Goal: Task Accomplishment & Management: Use online tool/utility

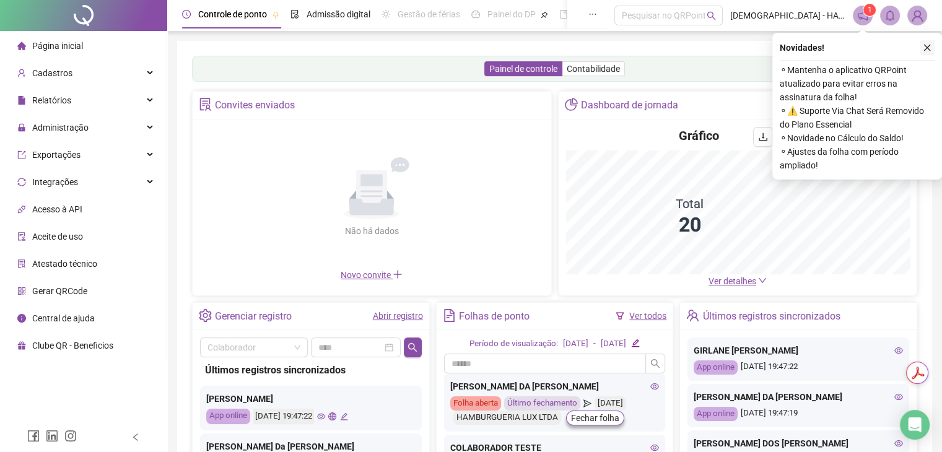
click at [928, 43] on button "button" at bounding box center [927, 47] width 15 height 15
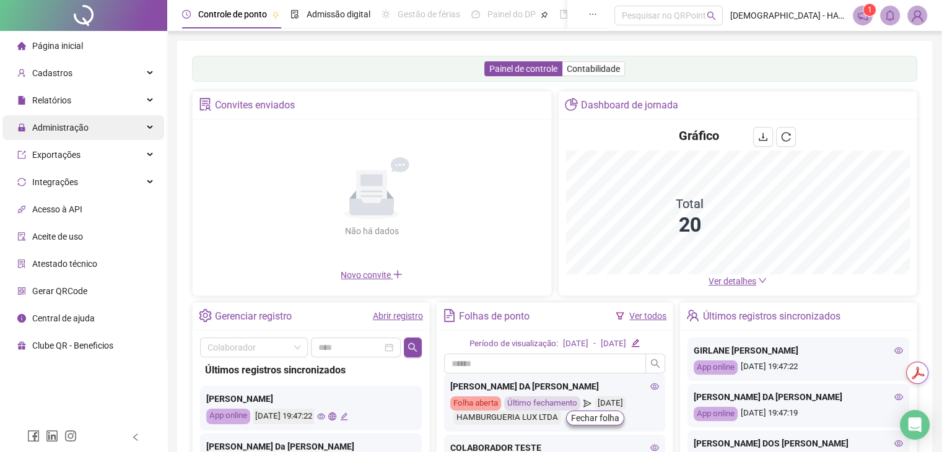
click at [81, 126] on span "Administração" at bounding box center [60, 128] width 56 height 10
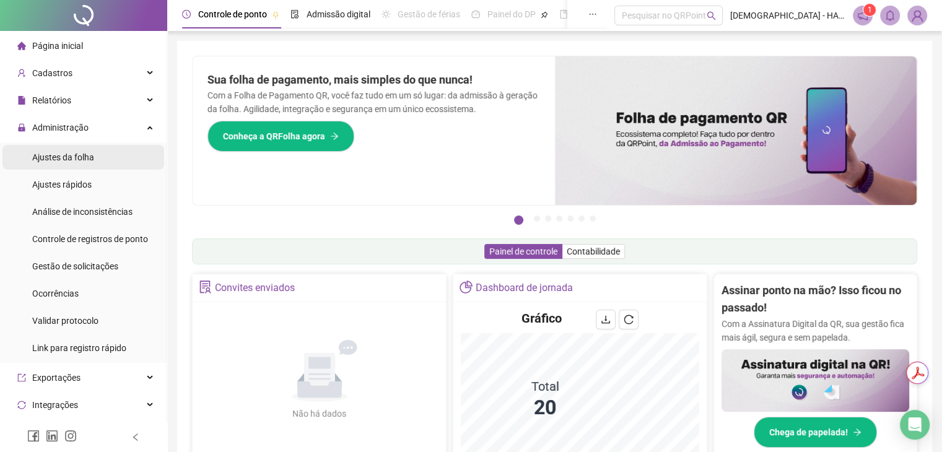
click at [71, 160] on span "Ajustes da folha" at bounding box center [63, 157] width 62 height 10
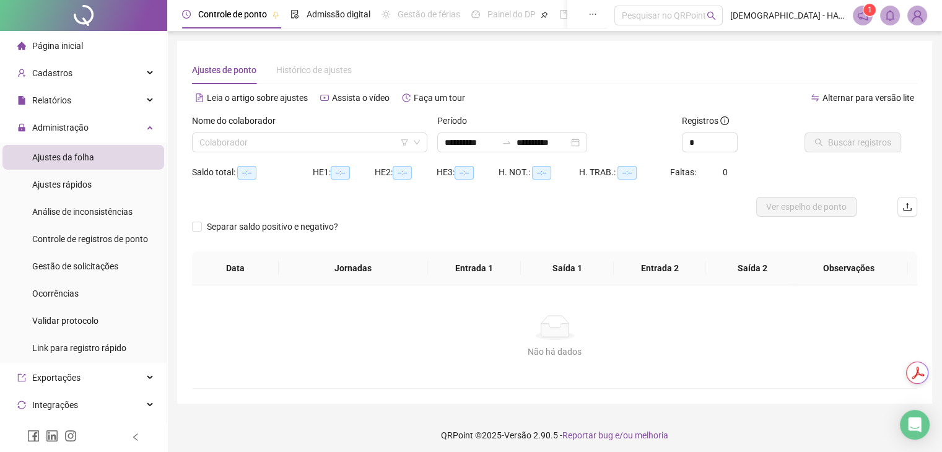
type input "**********"
click at [121, 235] on span "Controle de registros de ponto" at bounding box center [90, 239] width 116 height 10
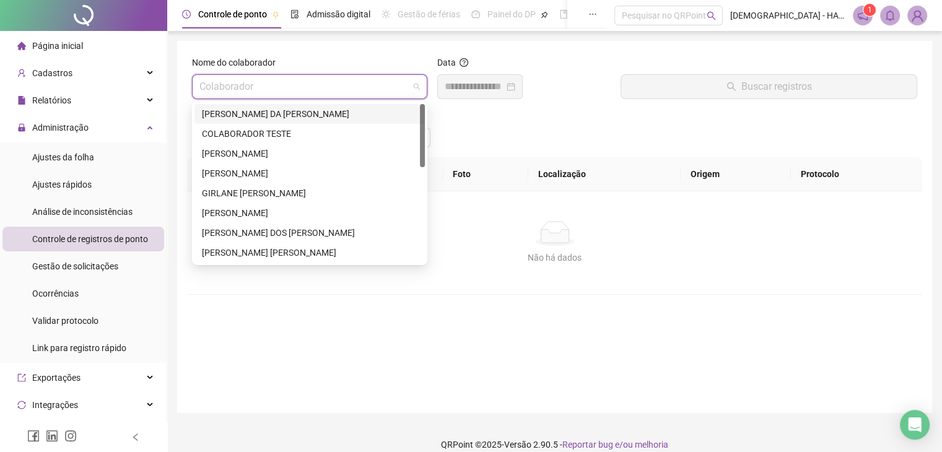
click at [396, 84] on input "search" at bounding box center [304, 87] width 209 height 24
click at [279, 233] on div "[PERSON_NAME] DOS [PERSON_NAME]" at bounding box center [310, 233] width 216 height 14
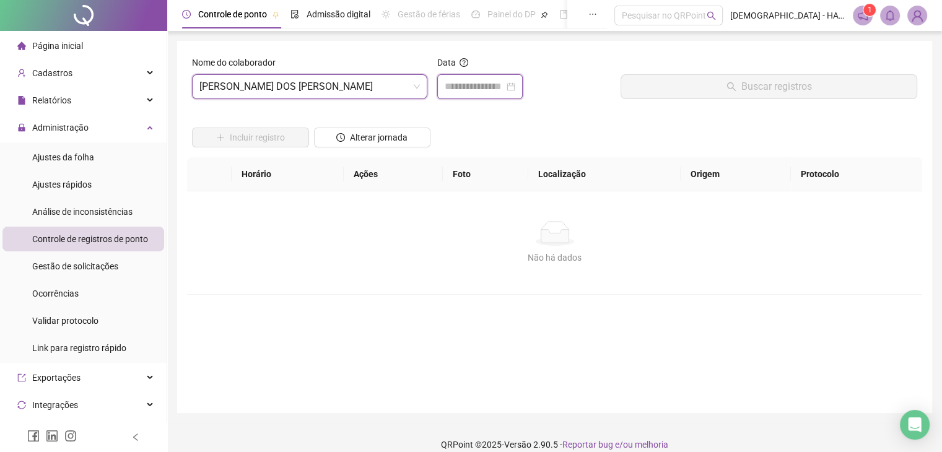
click at [488, 87] on input at bounding box center [474, 86] width 59 height 15
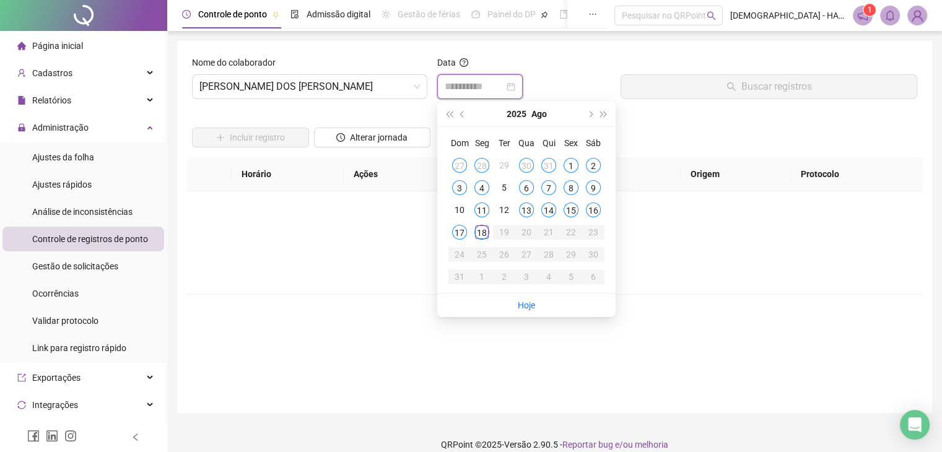
type input "**********"
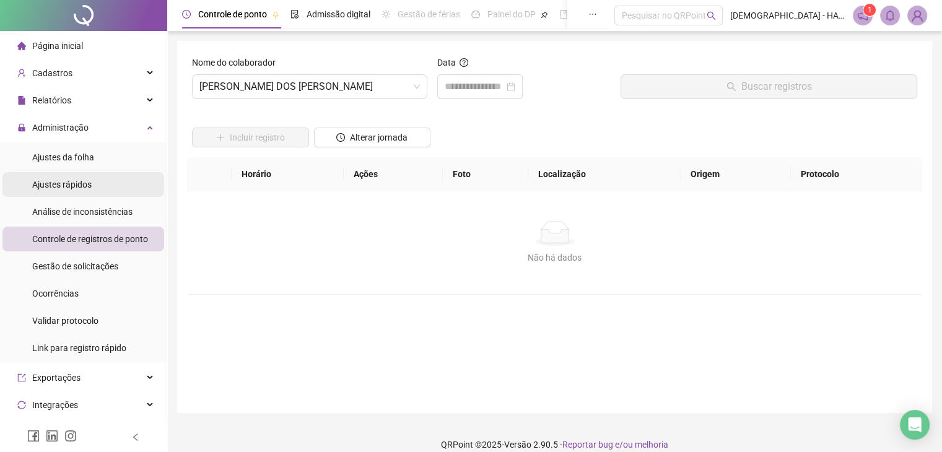
click at [78, 182] on span "Ajustes rápidos" at bounding box center [61, 185] width 59 height 10
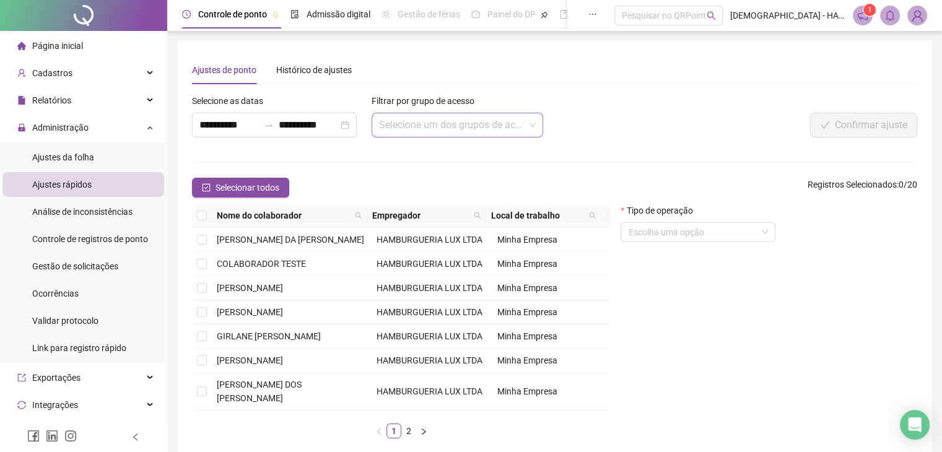
click at [424, 127] on input "search" at bounding box center [452, 125] width 146 height 24
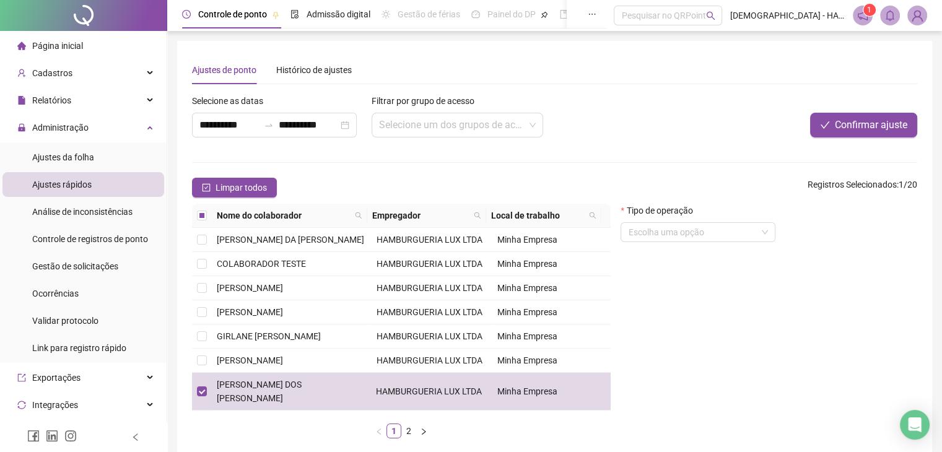
scroll to position [64, 0]
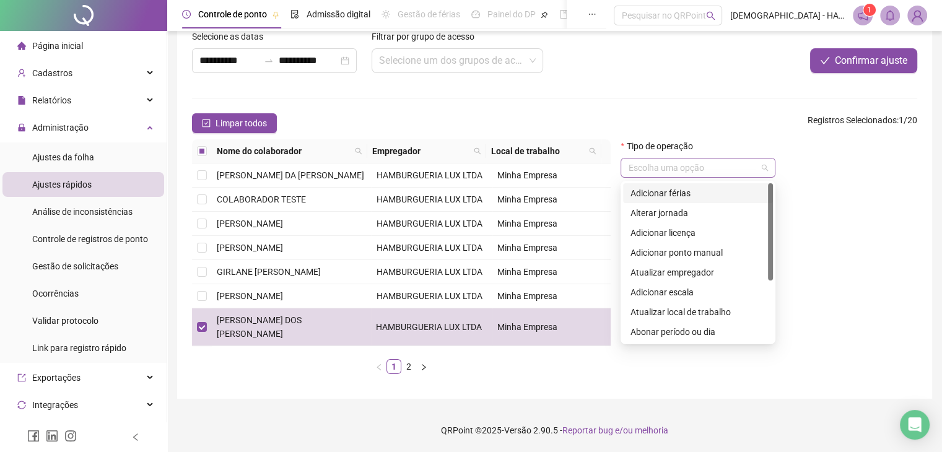
click at [762, 170] on span at bounding box center [698, 168] width 140 height 19
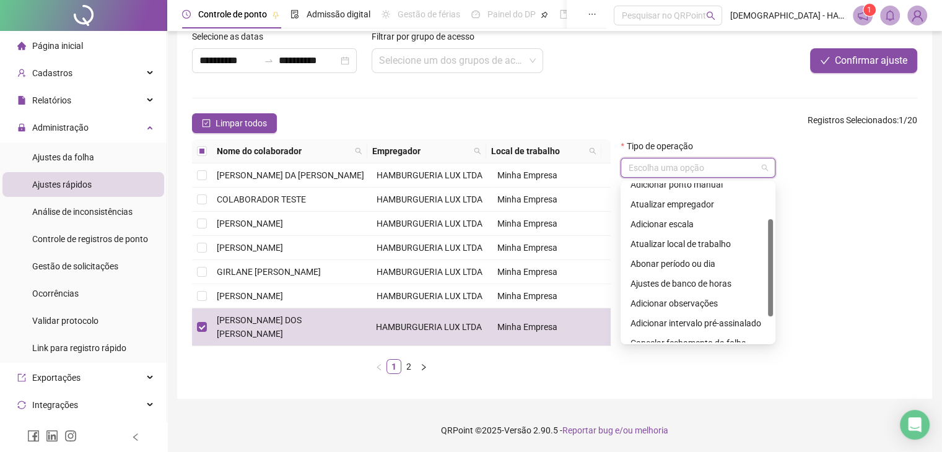
drag, startPoint x: 771, startPoint y: 215, endPoint x: 768, endPoint y: 257, distance: 42.2
click at [768, 257] on div at bounding box center [770, 267] width 5 height 97
click at [721, 281] on div "Ajustes de banco de horas" at bounding box center [698, 284] width 135 height 14
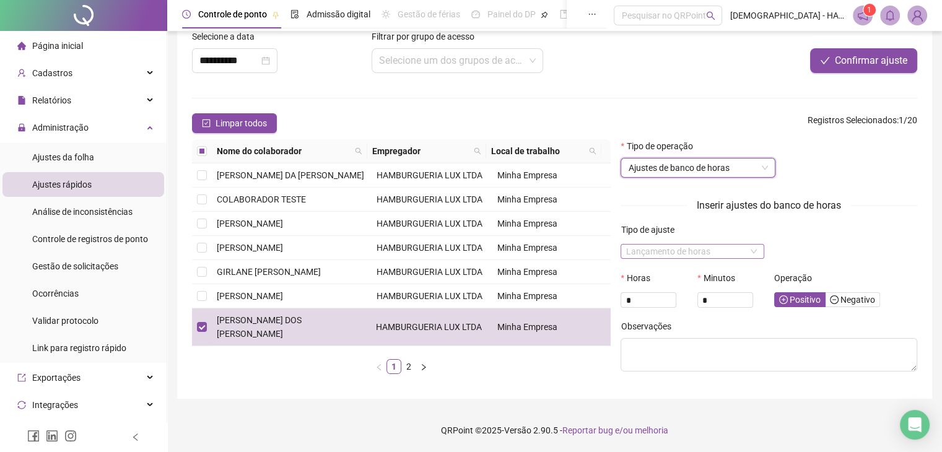
click at [757, 249] on span "Lançamento de horas" at bounding box center [692, 252] width 133 height 14
